Goal: Task Accomplishment & Management: Manage account settings

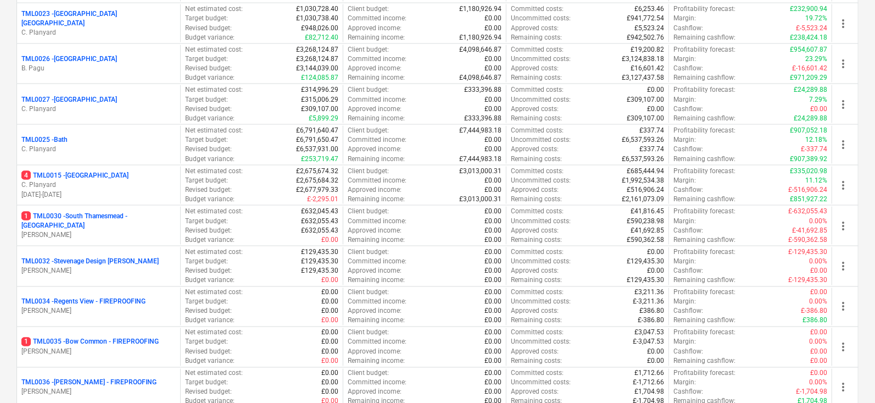
scroll to position [1000, 0]
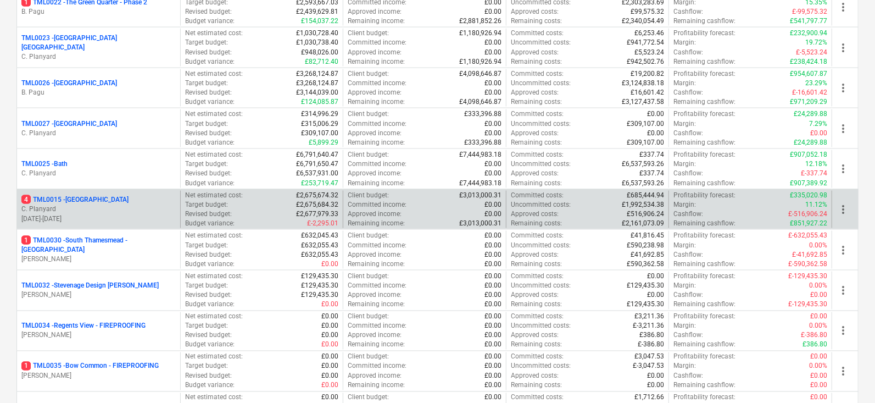
click at [113, 204] on p "C. Planyard" at bounding box center [98, 208] width 154 height 9
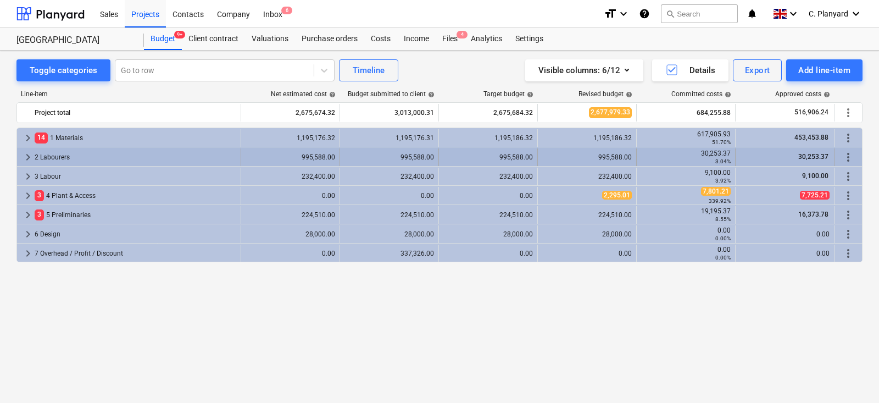
click at [845, 151] on span "more_vert" at bounding box center [848, 157] width 13 height 13
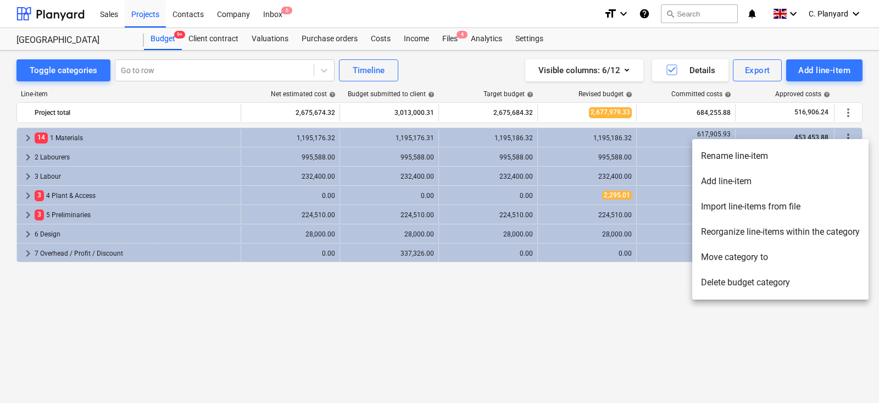
click at [26, 160] on div at bounding box center [439, 201] width 879 height 403
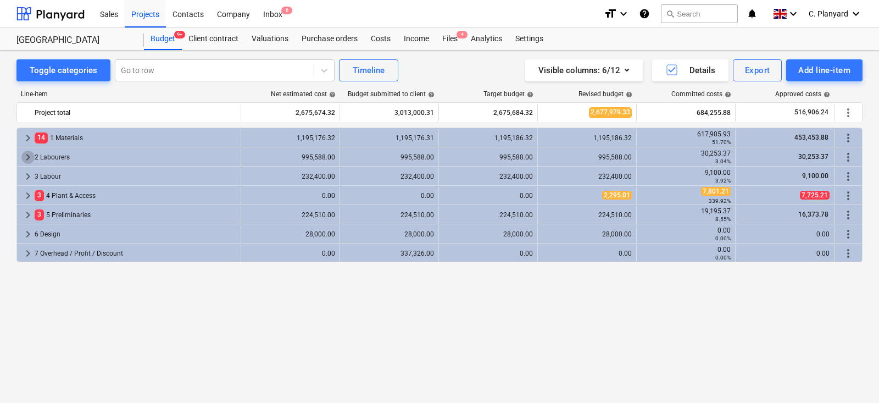
click at [26, 155] on span "keyboard_arrow_right" at bounding box center [27, 157] width 13 height 13
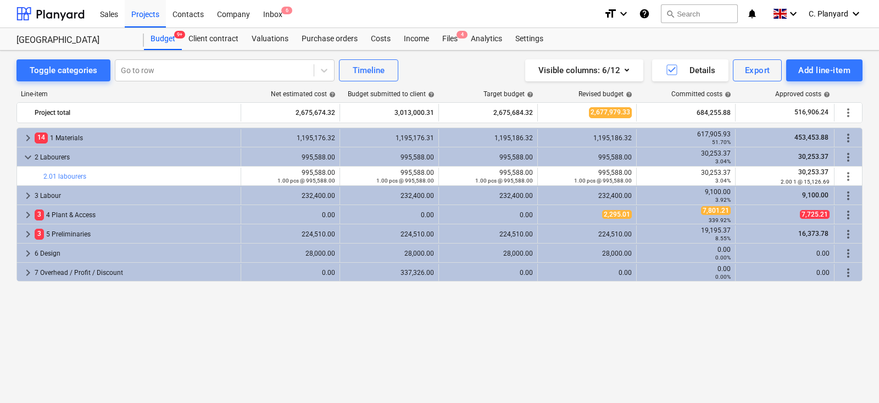
click at [26, 155] on span "keyboard_arrow_down" at bounding box center [27, 157] width 13 height 13
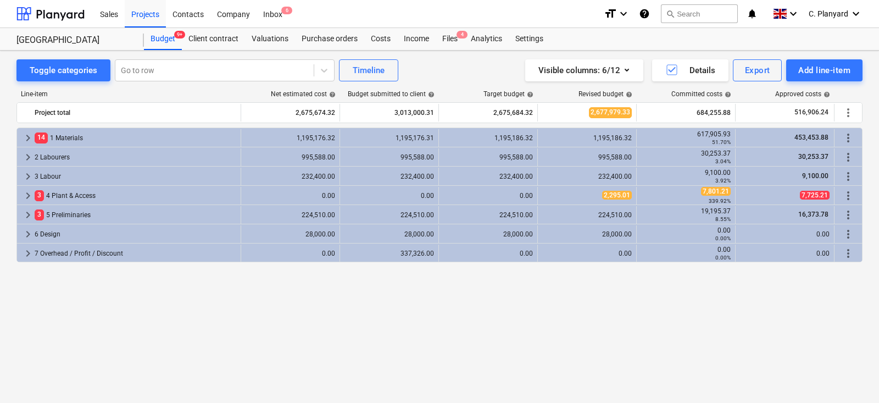
click at [26, 155] on span "keyboard_arrow_right" at bounding box center [27, 157] width 13 height 13
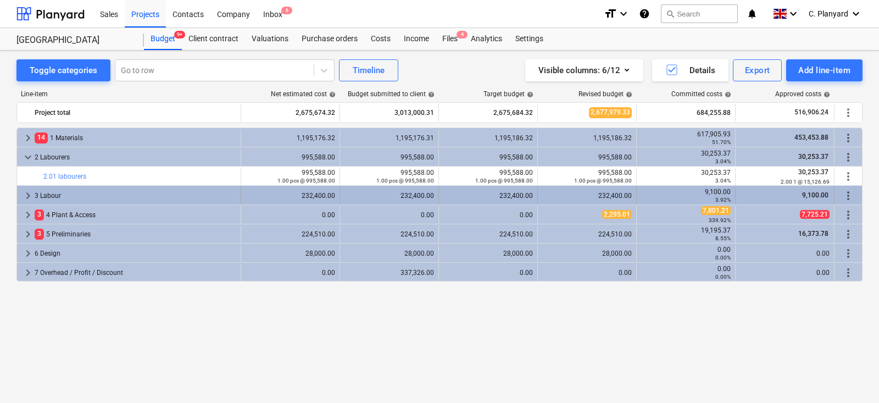
click at [27, 191] on span "keyboard_arrow_right" at bounding box center [27, 195] width 13 height 13
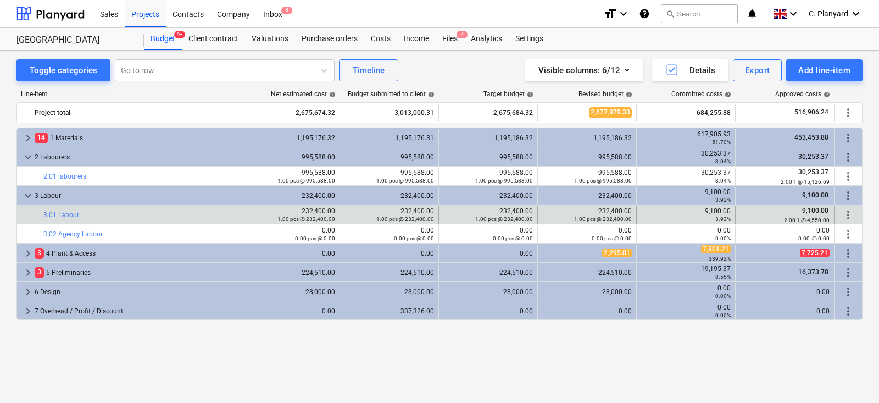
click at [853, 210] on span "more_vert" at bounding box center [848, 214] width 13 height 13
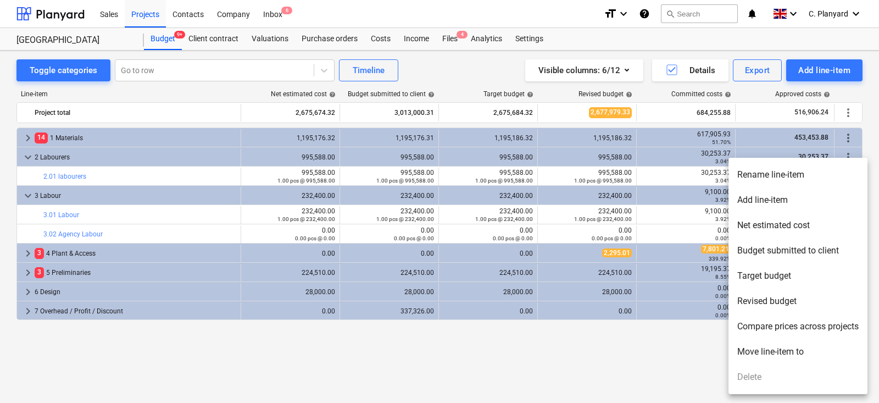
click at [752, 171] on li "Rename line-item" at bounding box center [798, 174] width 139 height 25
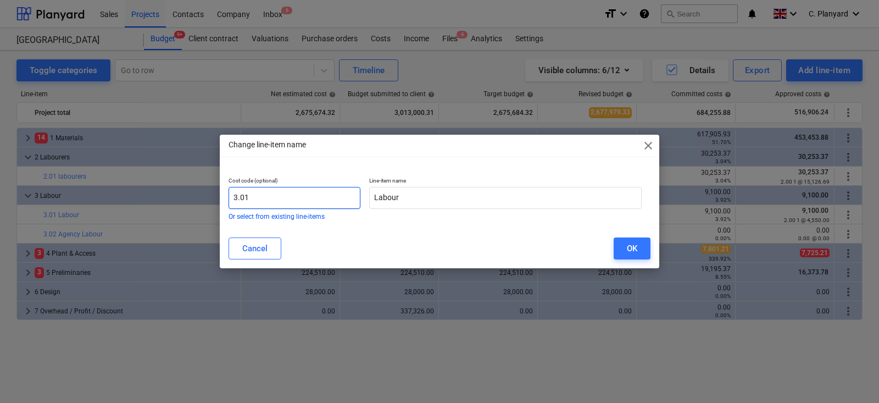
click at [337, 199] on input "3.01" at bounding box center [295, 198] width 132 height 22
click at [338, 199] on input "3.01" at bounding box center [295, 198] width 132 height 22
type input "2.01"
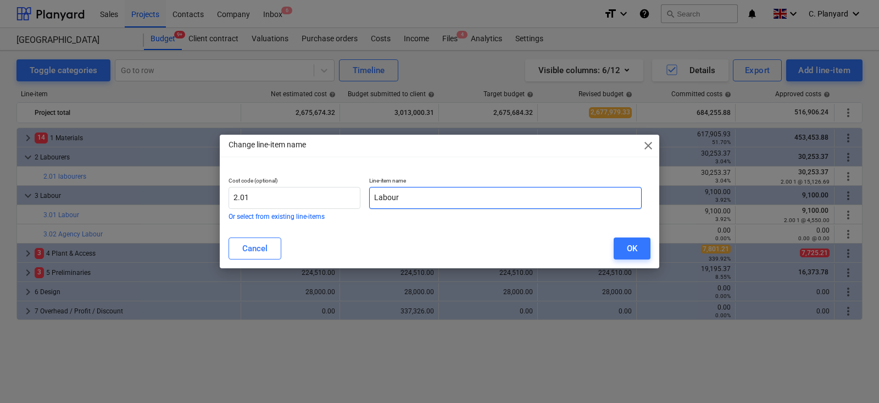
click at [402, 200] on input "Labour" at bounding box center [505, 198] width 273 height 22
type input "Labourers"
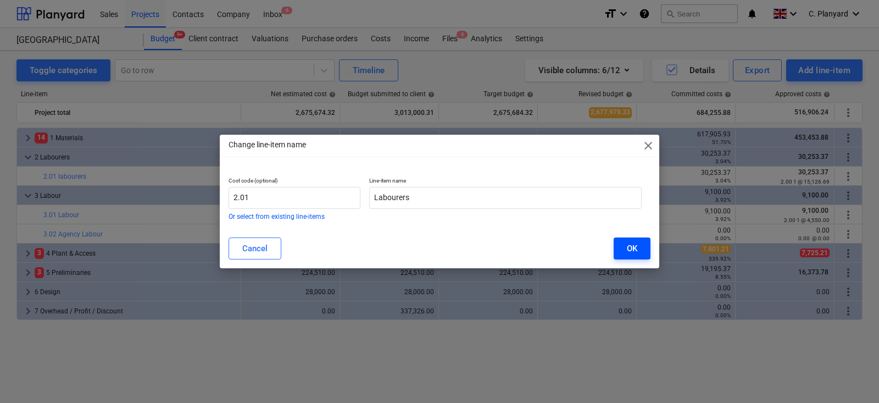
click at [631, 242] on div "OK" at bounding box center [632, 248] width 10 height 14
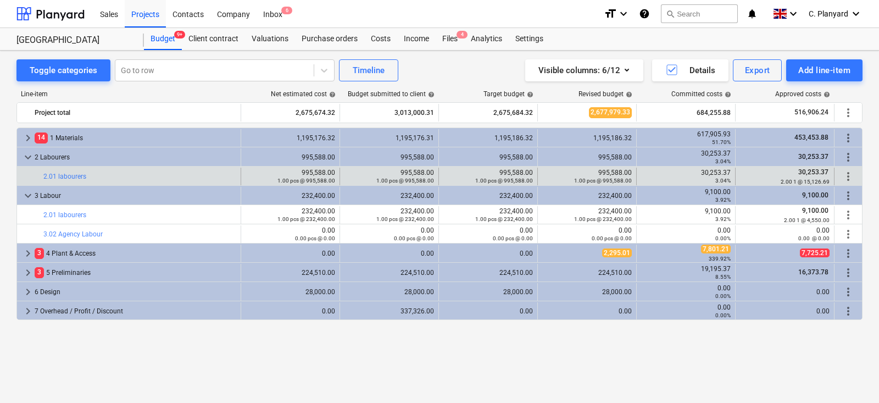
click at [847, 168] on div "more_vert" at bounding box center [848, 177] width 19 height 18
click at [847, 172] on span "more_vert" at bounding box center [848, 176] width 13 height 13
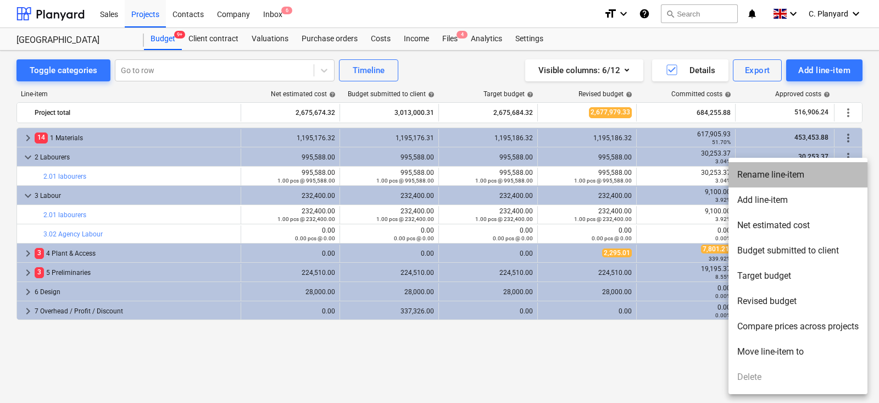
click at [754, 178] on li "Rename line-item" at bounding box center [798, 174] width 139 height 25
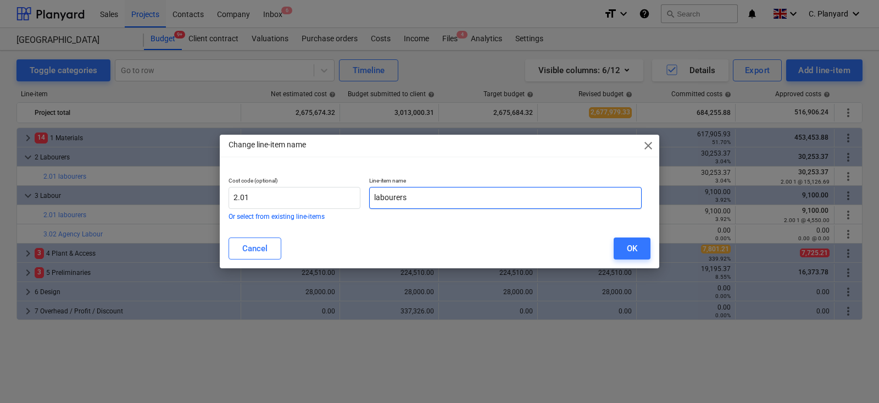
click at [461, 202] on input "labourers" at bounding box center [505, 198] width 273 height 22
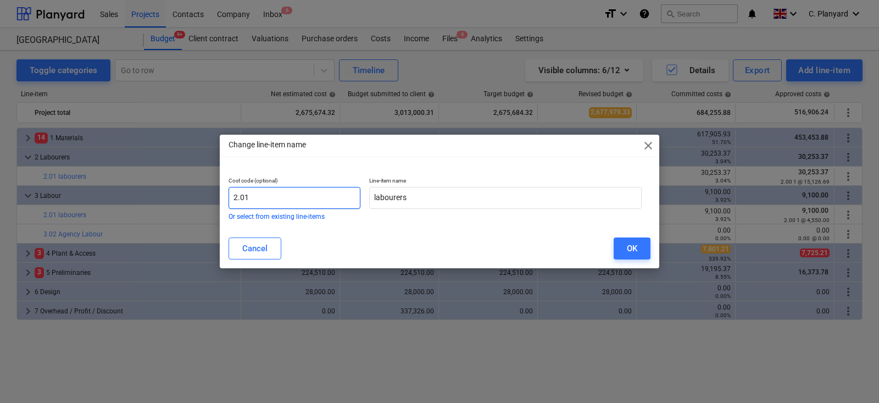
click at [316, 203] on input "2.01" at bounding box center [295, 198] width 132 height 22
type input "3.01"
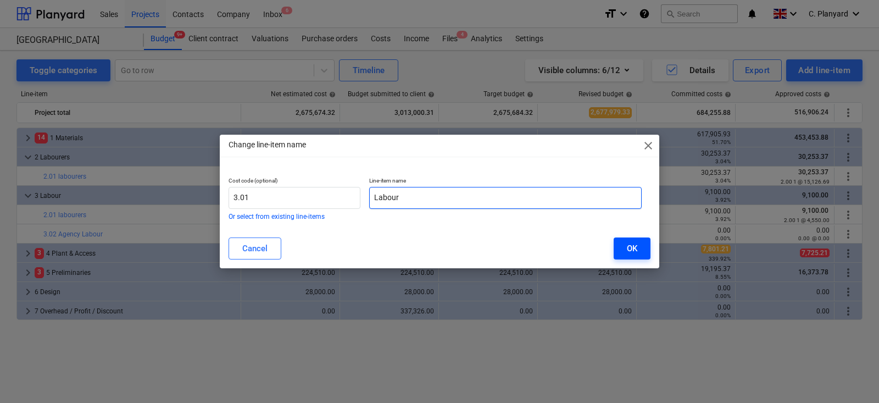
type input "Labour"
click at [633, 246] on div "OK" at bounding box center [632, 248] width 10 height 14
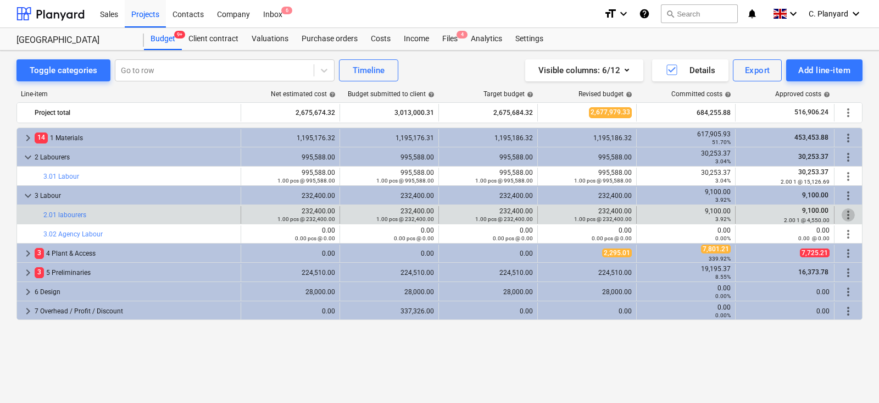
click at [848, 210] on span "more_vert" at bounding box center [848, 214] width 13 height 13
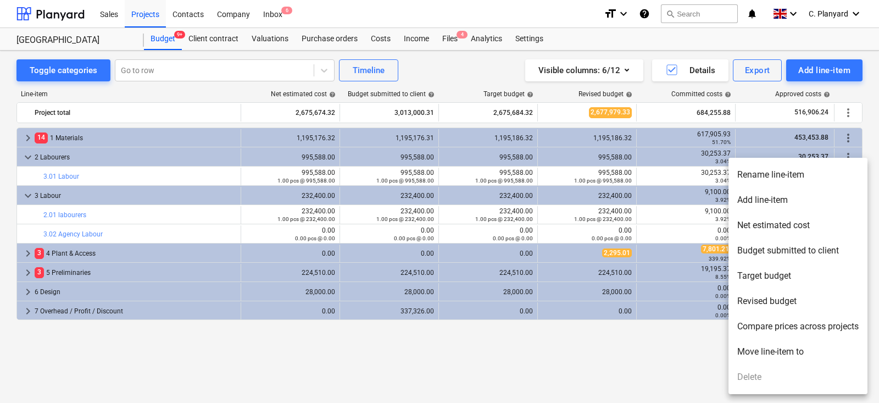
click at [768, 351] on li "Move line-item to" at bounding box center [798, 351] width 139 height 25
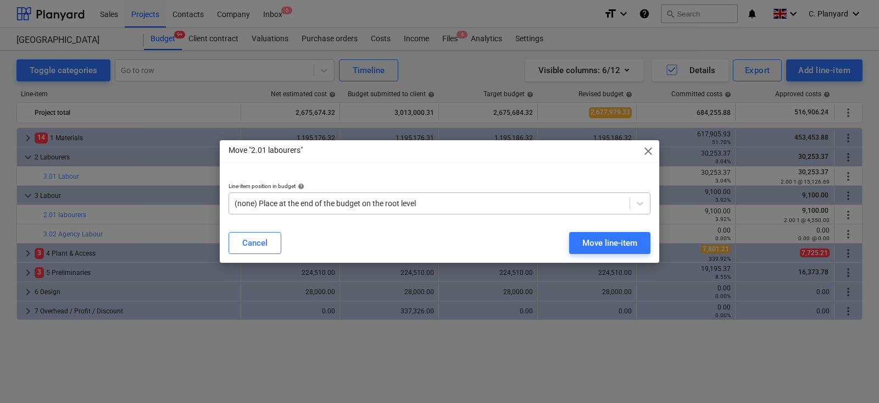
click at [558, 202] on div at bounding box center [430, 203] width 390 height 11
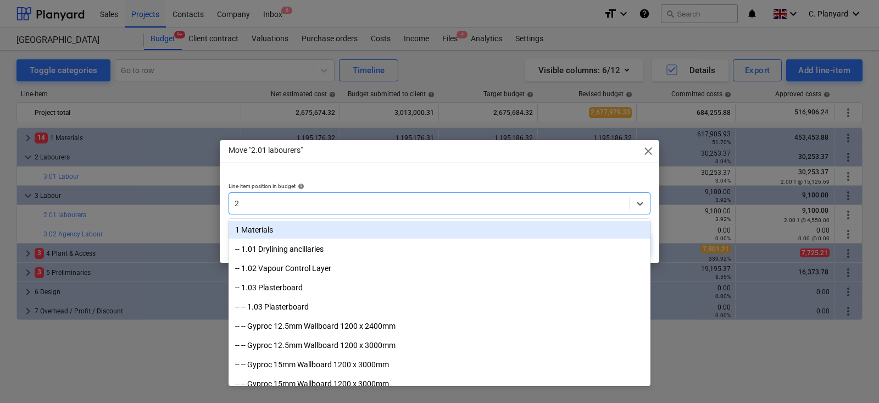
type input "2 l"
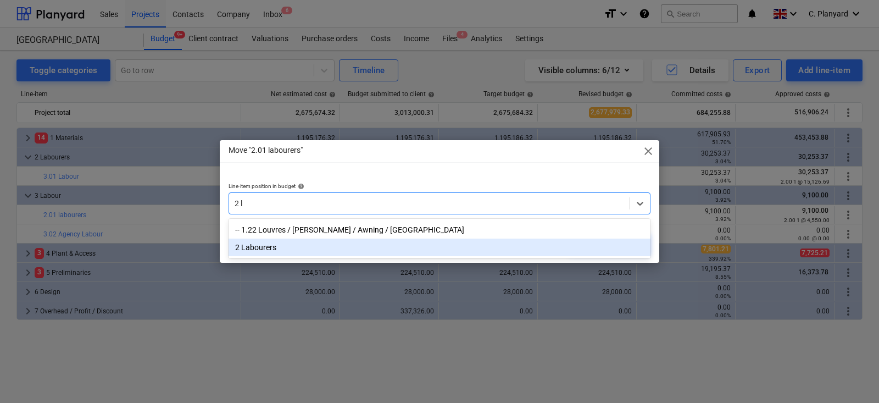
click at [499, 248] on div "2 Labourers" at bounding box center [440, 247] width 422 height 18
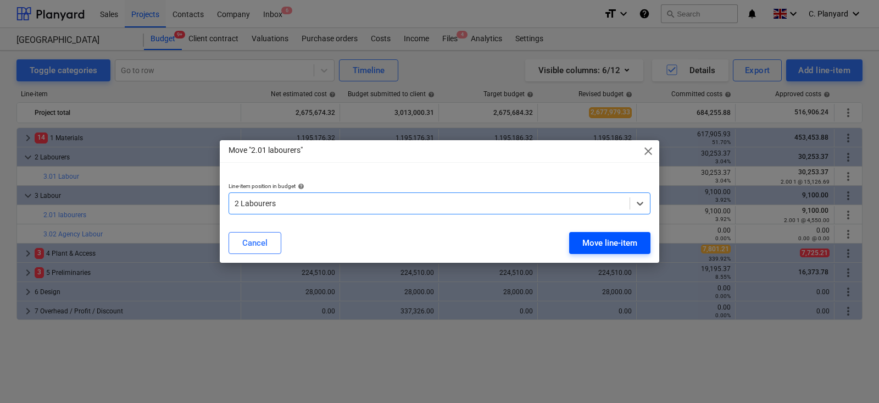
click at [603, 238] on div "Move line-item" at bounding box center [609, 243] width 55 height 14
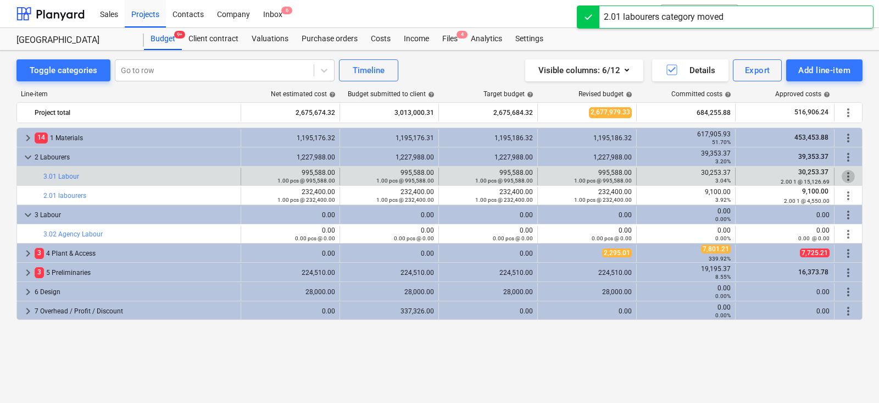
click at [845, 172] on span "more_vert" at bounding box center [848, 176] width 13 height 13
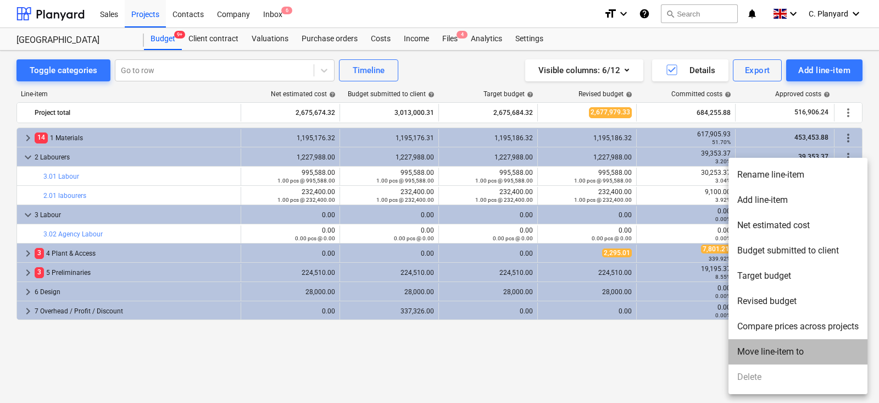
click at [758, 353] on li "Move line-item to" at bounding box center [798, 351] width 139 height 25
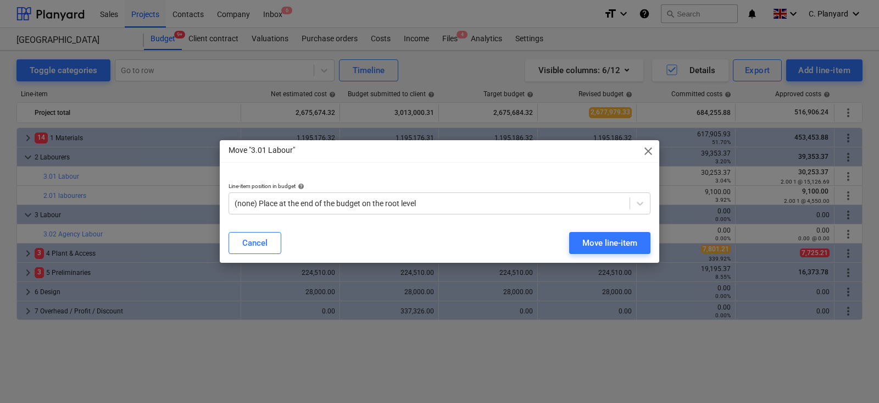
click at [515, 217] on div "Line-item position in budget help (none) Place at the end of the budget on the …" at bounding box center [440, 198] width 440 height 49
click at [518, 204] on div at bounding box center [430, 203] width 390 height 11
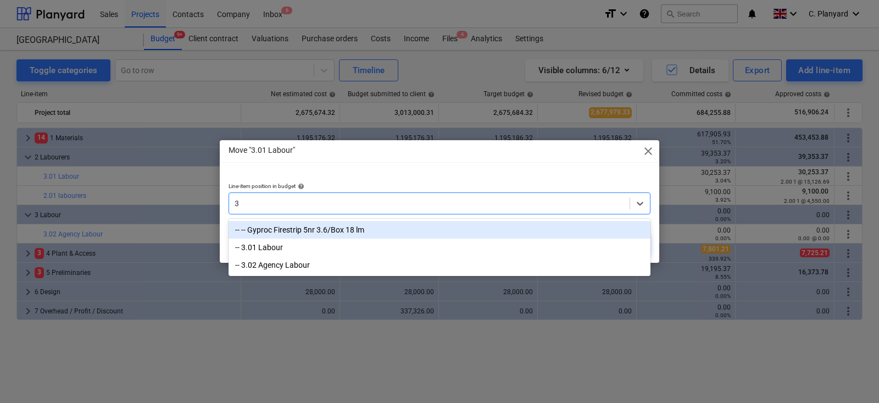
type input "3 l"
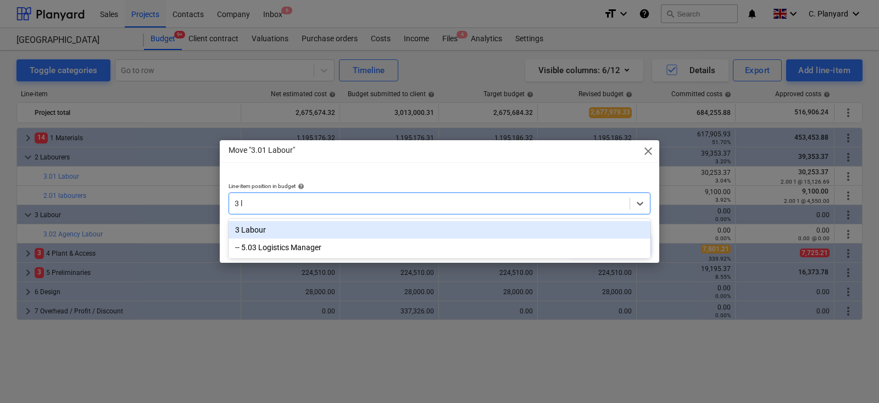
click at [477, 234] on div "3 Labour" at bounding box center [440, 230] width 422 height 18
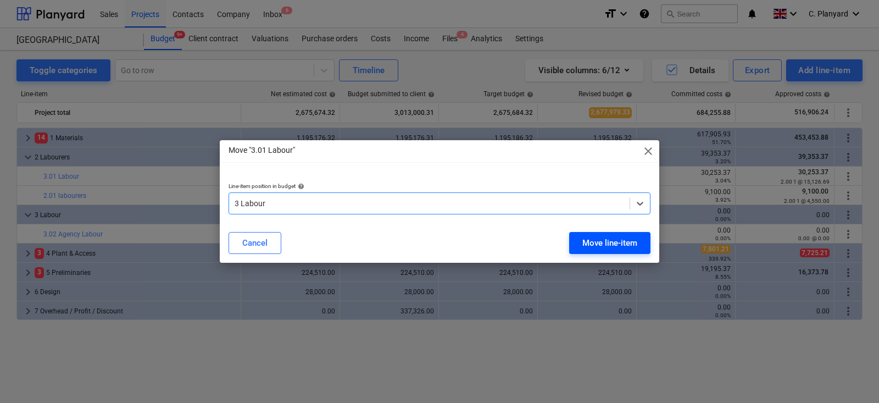
click at [586, 243] on div "Move line-item" at bounding box center [609, 243] width 55 height 14
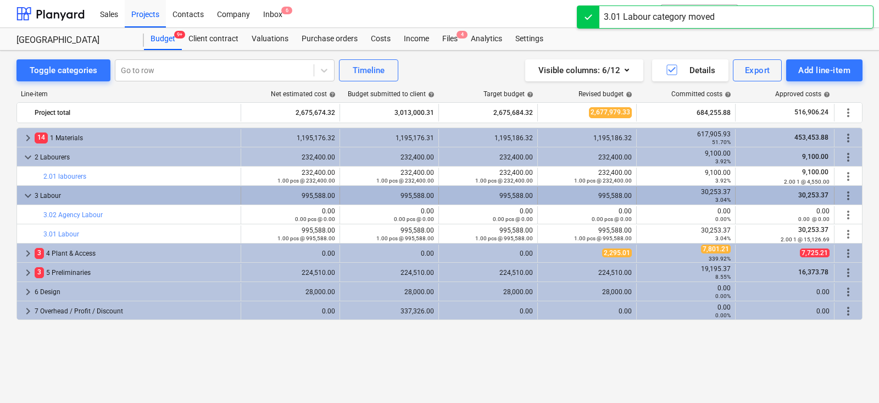
click at [853, 189] on span "more_vert" at bounding box center [848, 195] width 13 height 13
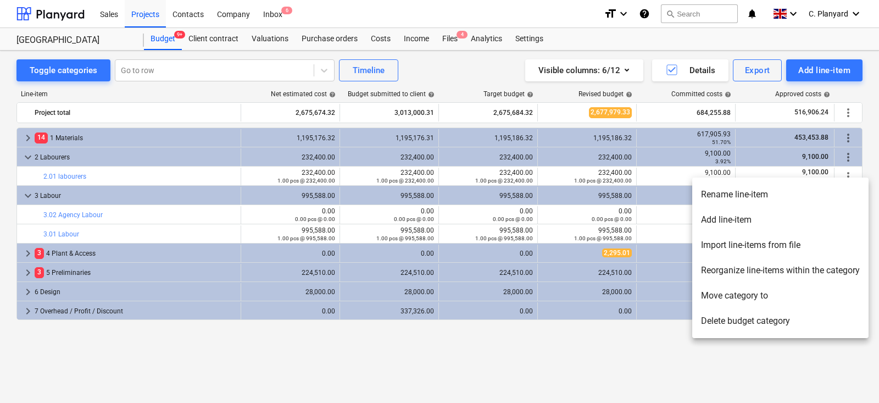
click at [739, 270] on li "Reorganize line-items within the category" at bounding box center [780, 270] width 176 height 25
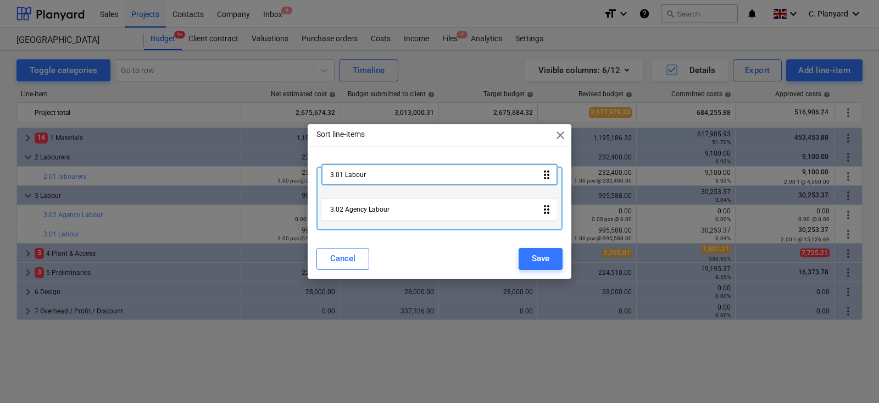
drag, startPoint x: 442, startPoint y: 209, endPoint x: 442, endPoint y: 170, distance: 38.5
click at [442, 170] on div "3.02 Agency Labour drag_indicator 3.01 Labour drag_indicator" at bounding box center [439, 197] width 246 height 63
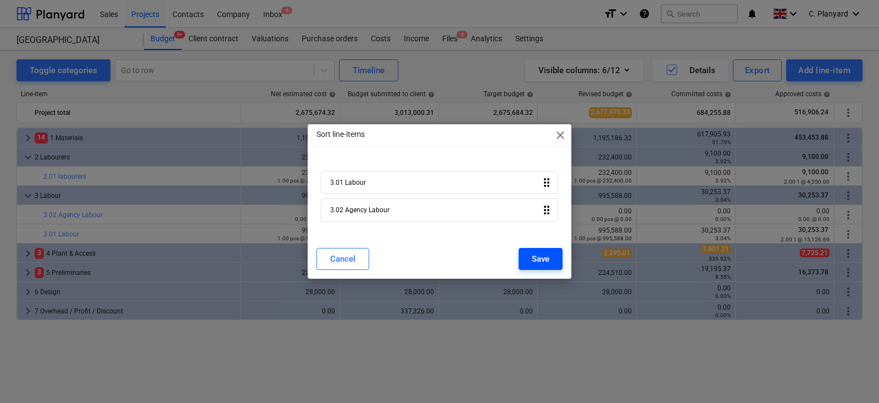
click at [536, 249] on button "Save" at bounding box center [541, 259] width 44 height 22
